Goal: Information Seeking & Learning: Understand process/instructions

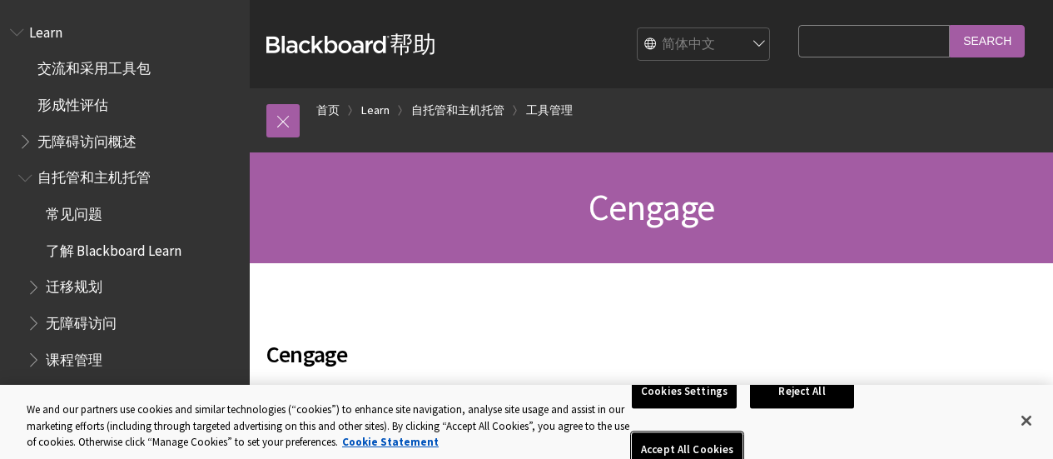
click at [743, 433] on button "Accept All Cookies" at bounding box center [687, 450] width 111 height 35
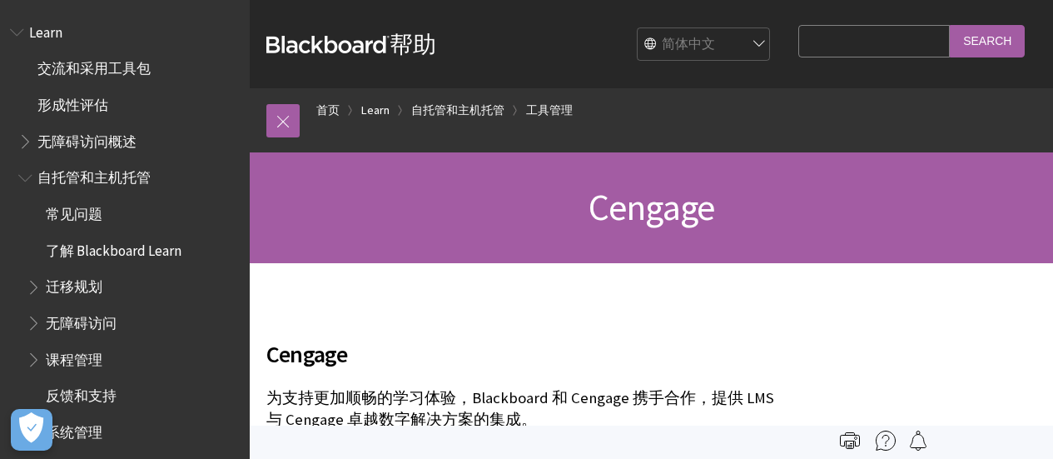
click at [87, 356] on span "课程管理" at bounding box center [74, 357] width 57 height 22
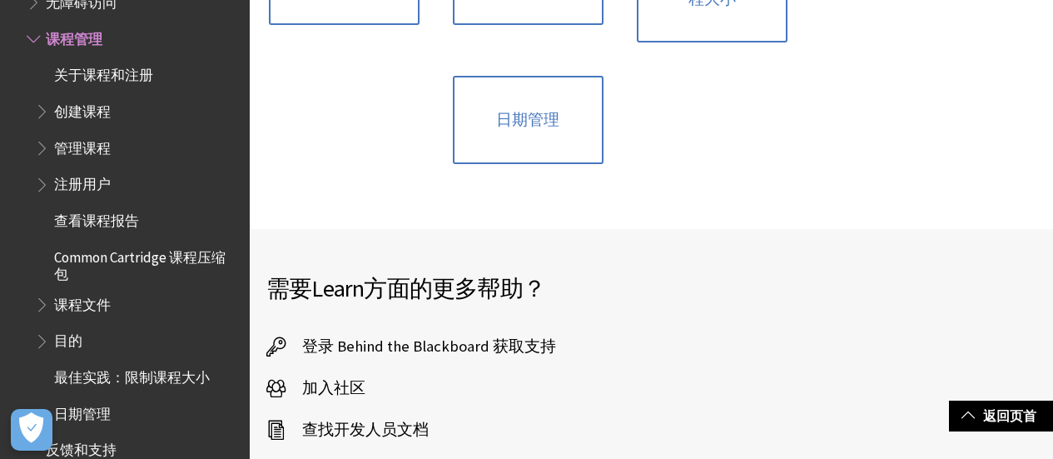
scroll to position [916, 0]
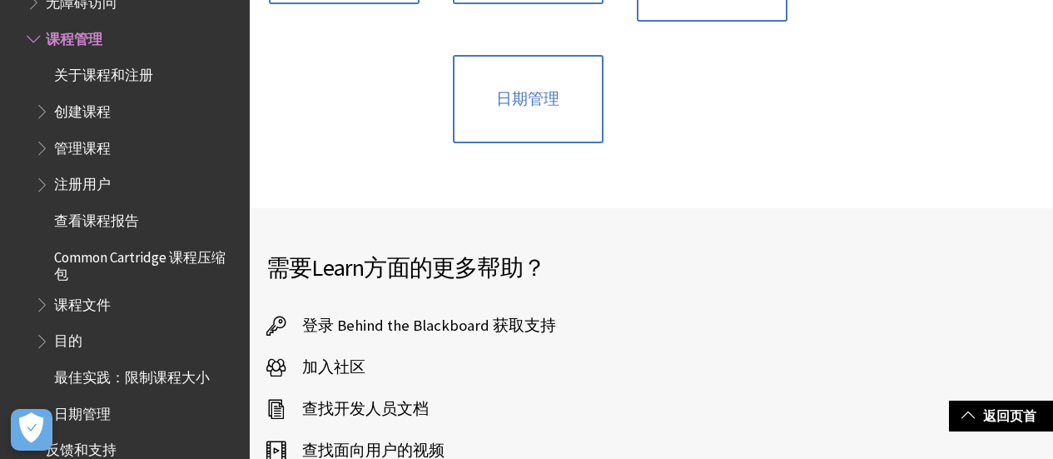
click at [104, 310] on span "课程文件" at bounding box center [82, 302] width 57 height 22
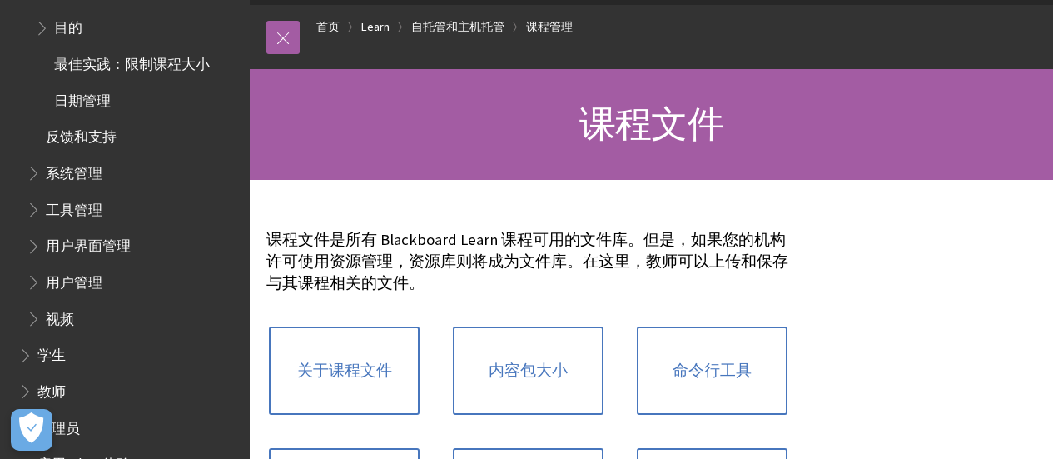
scroll to position [919, 0]
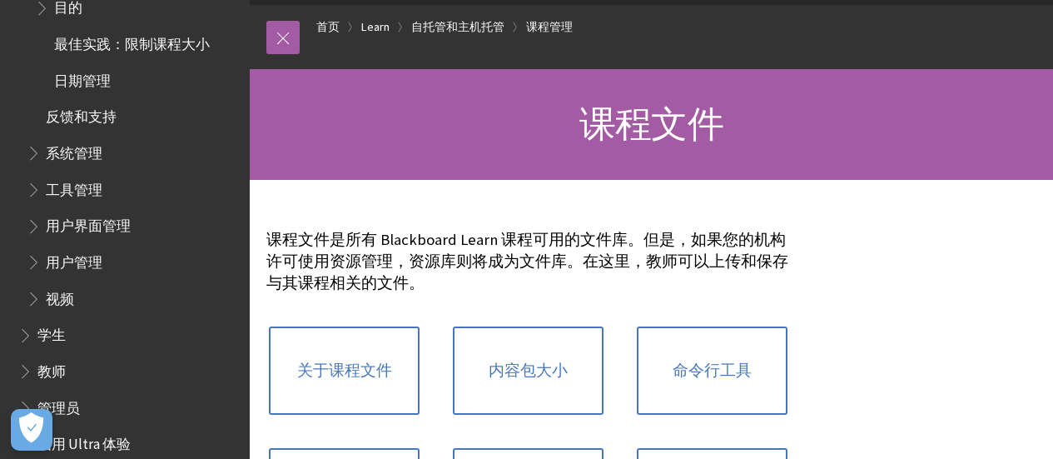
click at [45, 373] on span "教师" at bounding box center [51, 368] width 28 height 22
click at [29, 371] on span "Book outline for Blackboard Learn Help" at bounding box center [26, 367] width 17 height 21
